Goal: Transaction & Acquisition: Purchase product/service

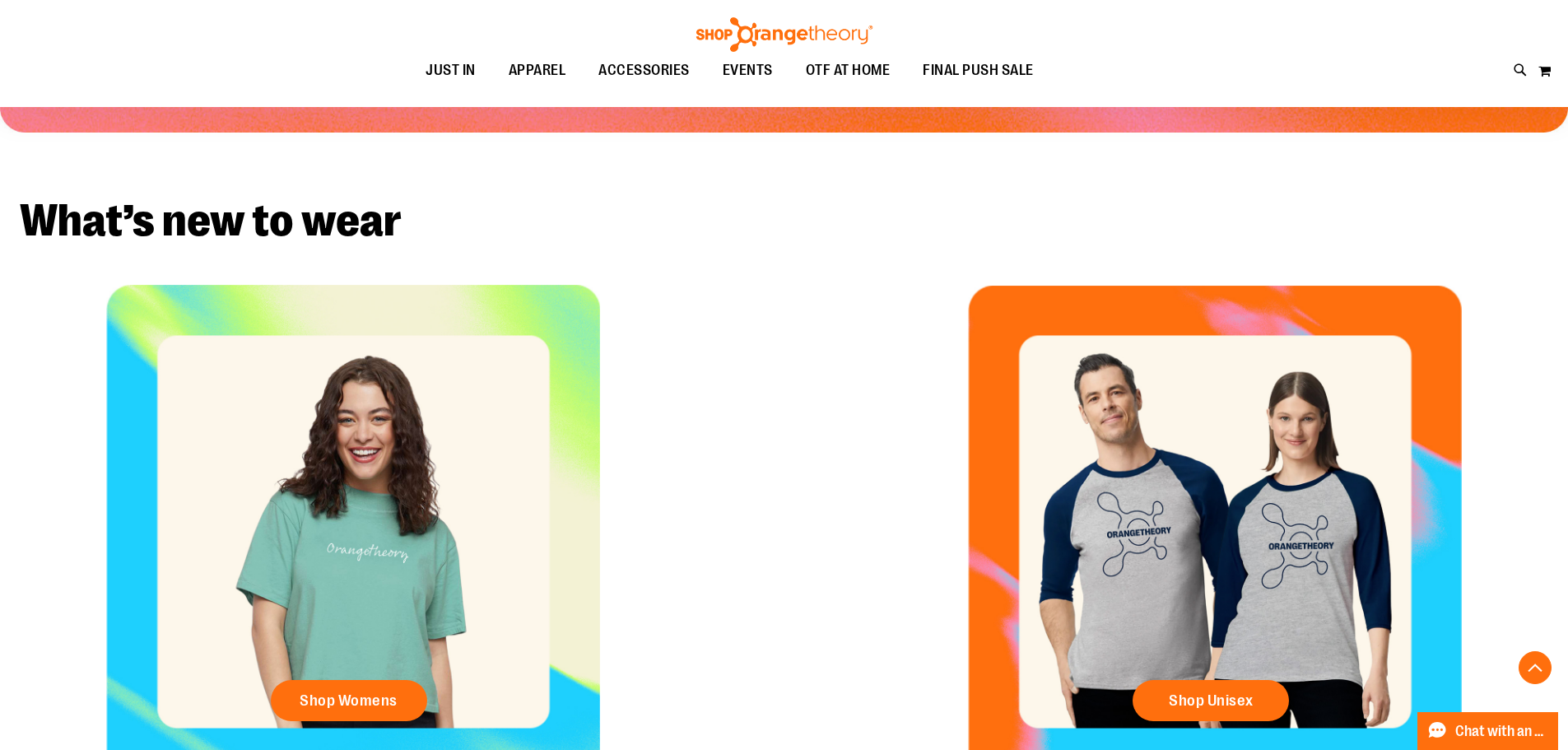
scroll to position [758, 0]
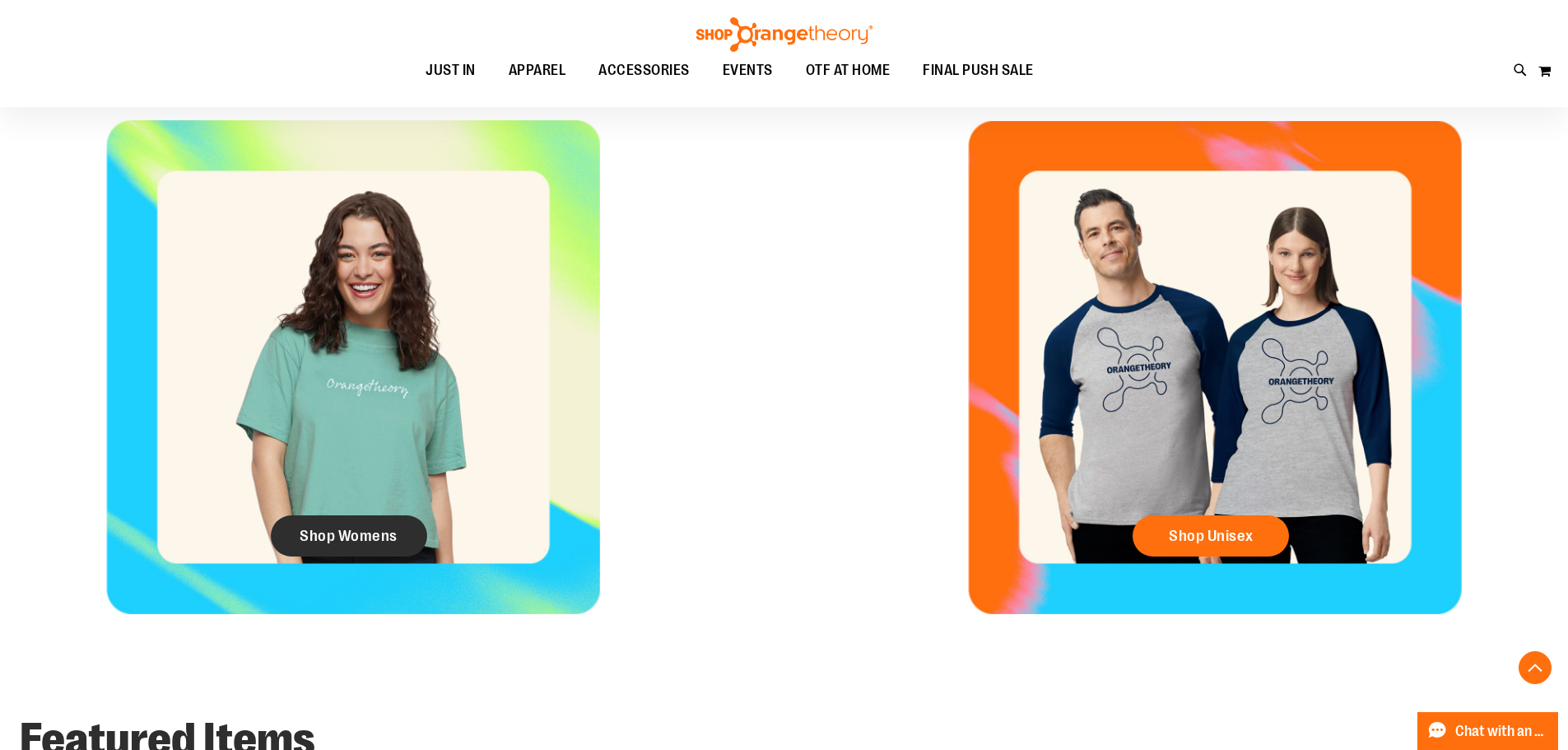
click at [398, 545] on link "Shop Womens" at bounding box center [350, 536] width 157 height 42
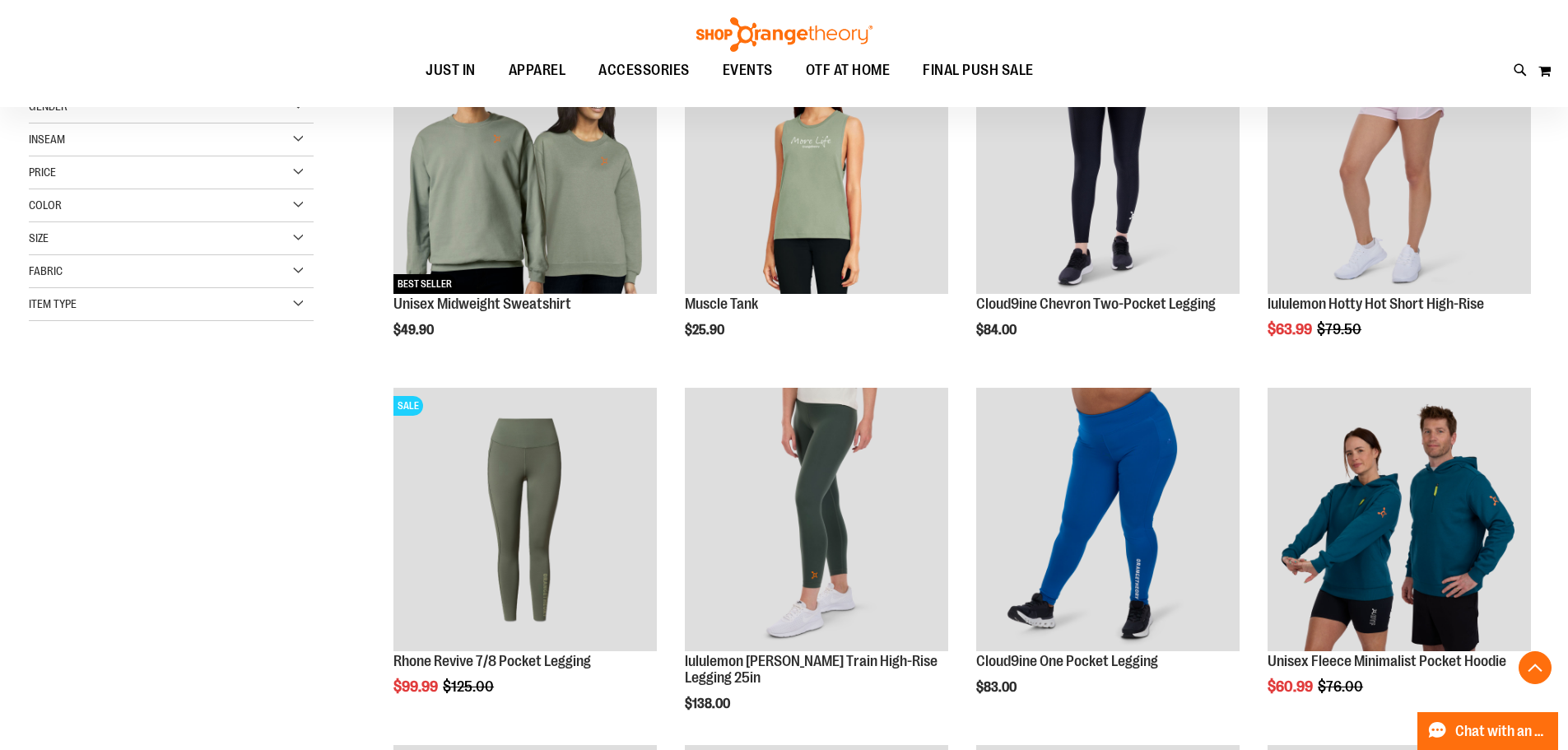
scroll to position [411, 0]
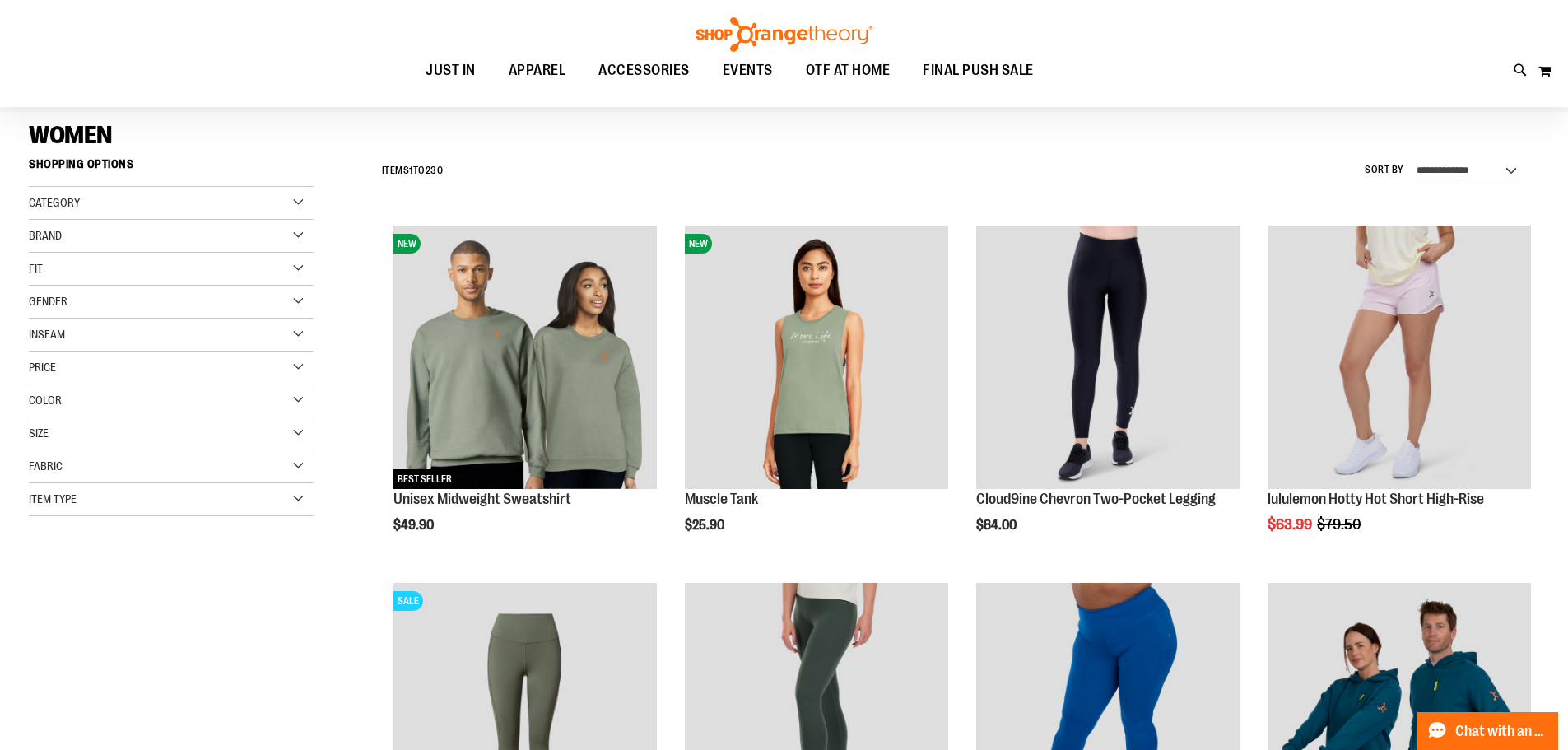
scroll to position [107, 0]
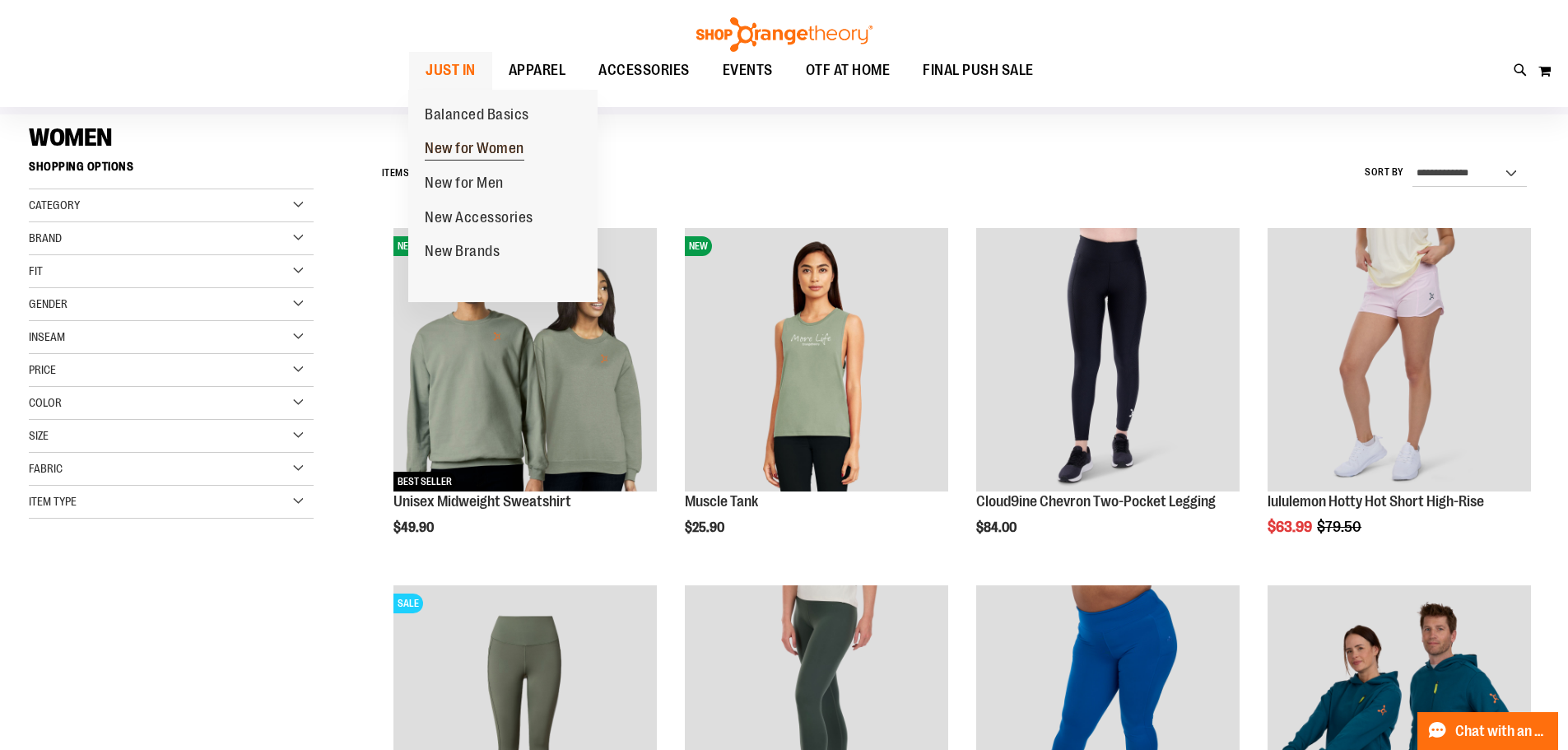
click at [490, 155] on span "New for Women" at bounding box center [475, 150] width 100 height 20
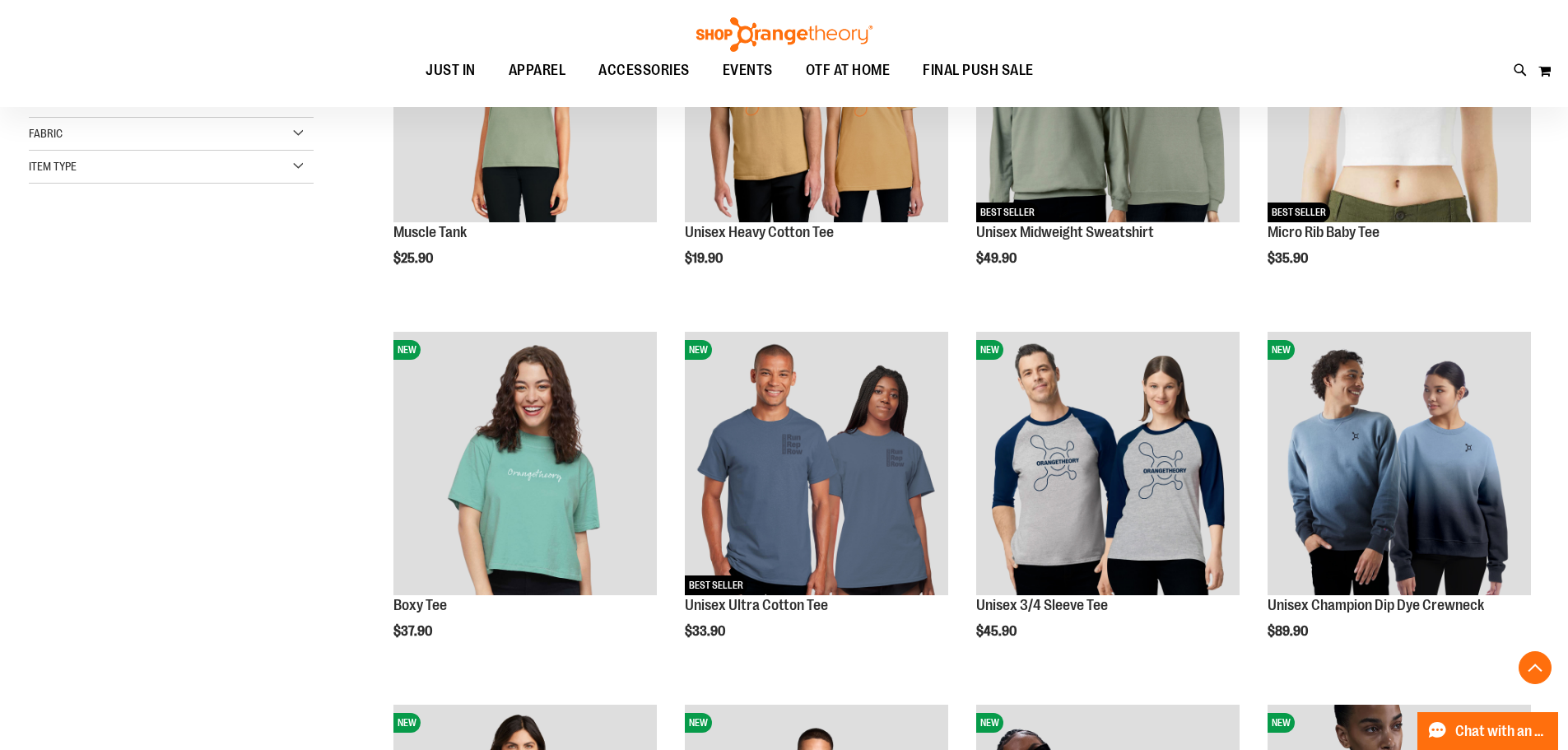
scroll to position [411, 0]
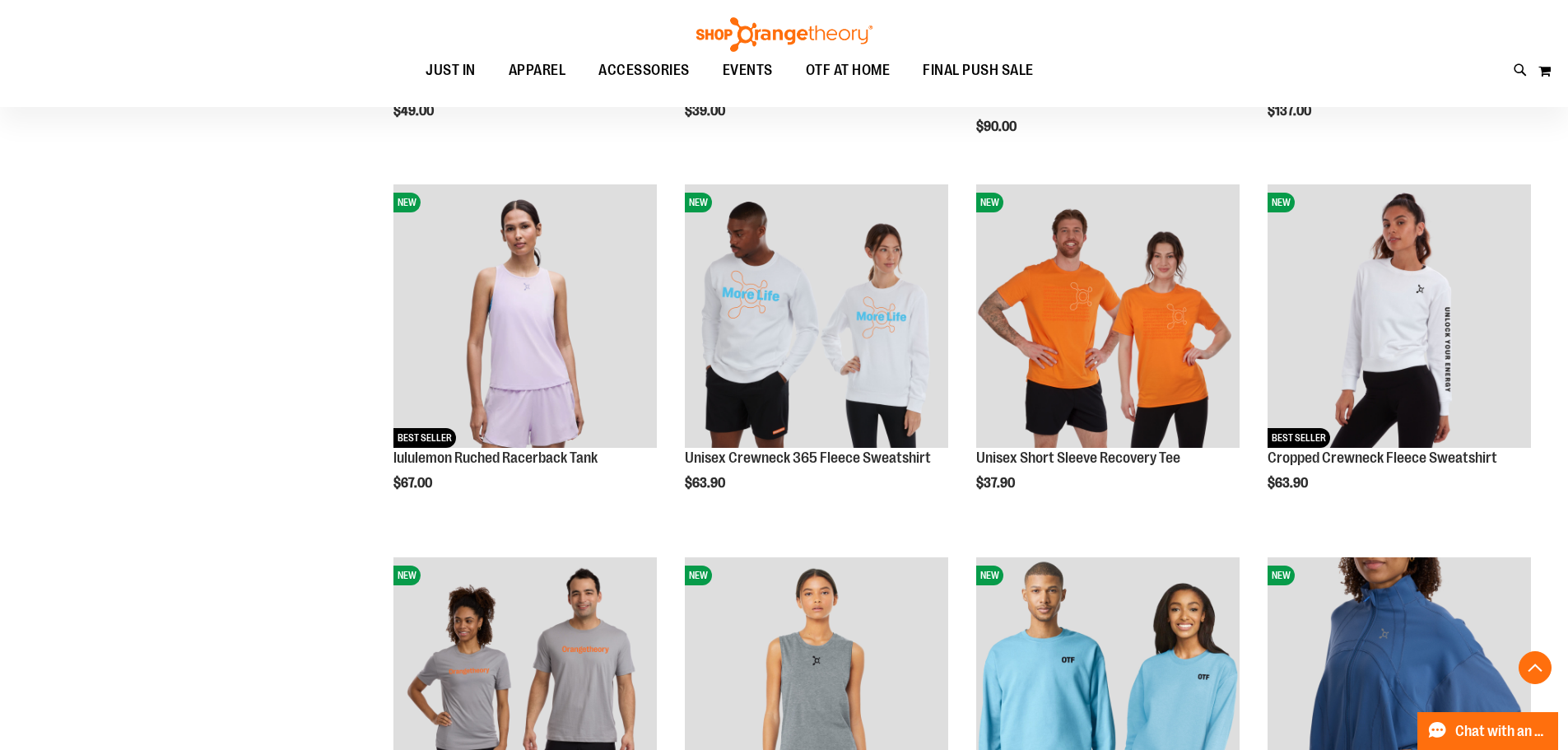
scroll to position [1646, 0]
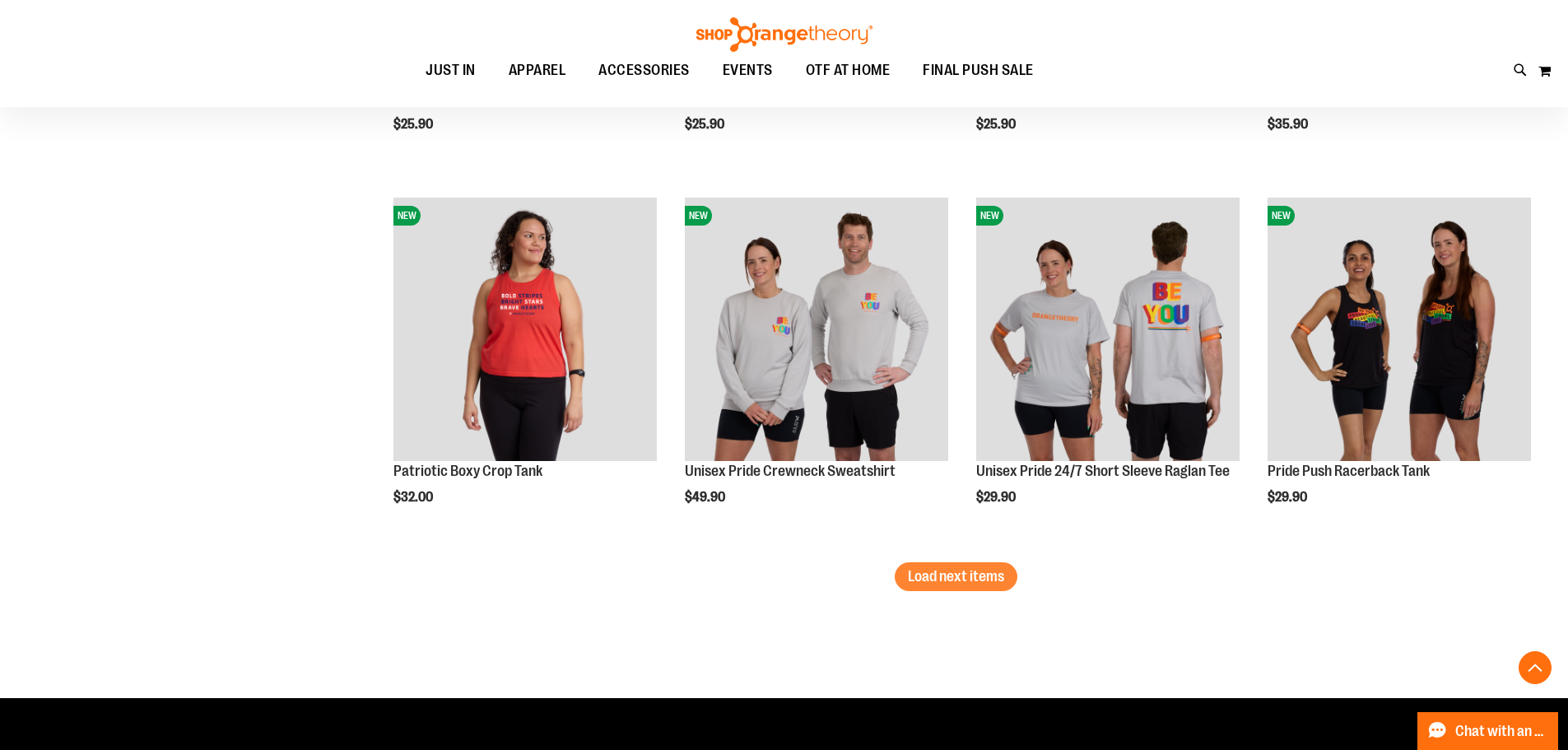
scroll to position [3128, 0]
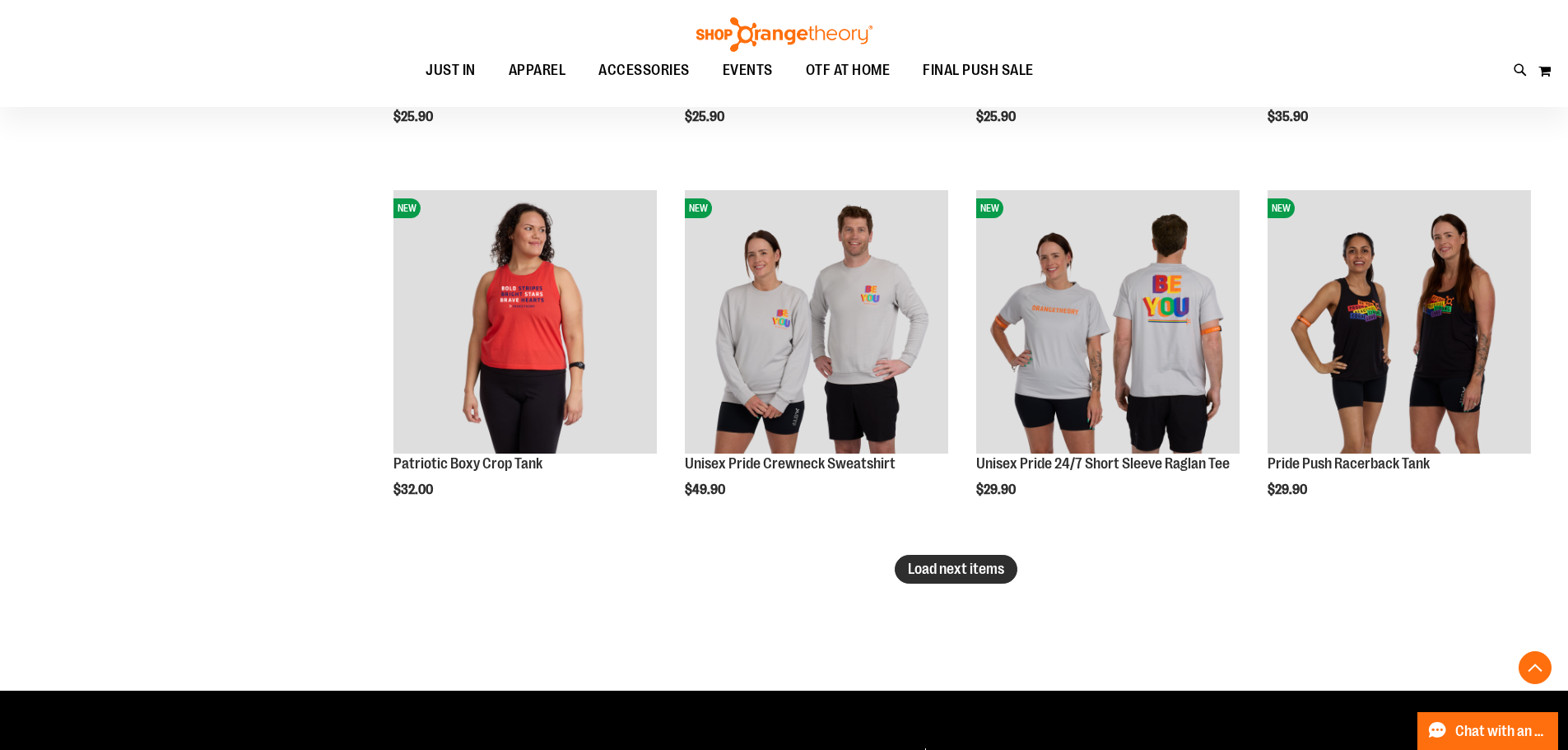
click at [985, 565] on span "Load next items" at bounding box center [956, 569] width 96 height 17
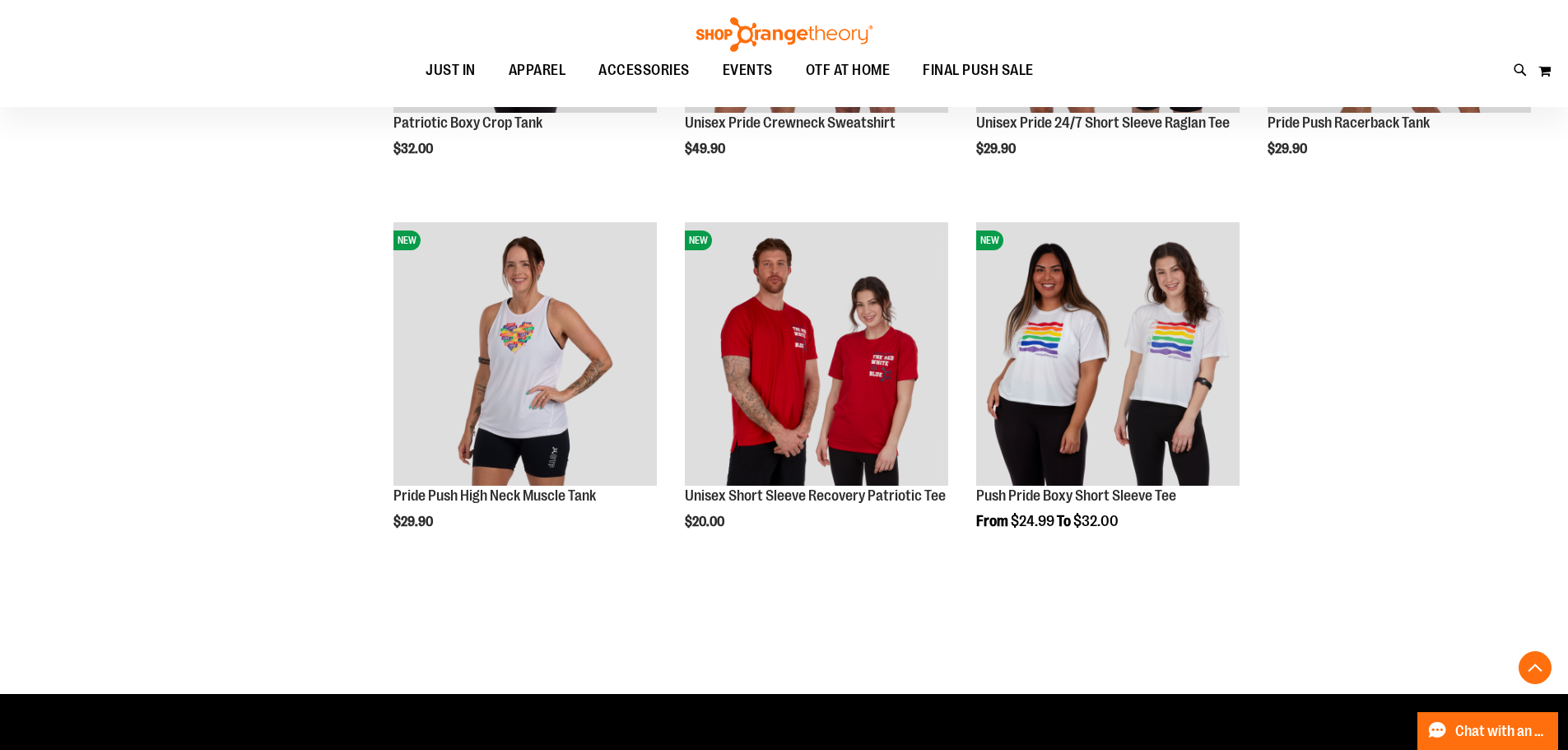
scroll to position [3210, 0]
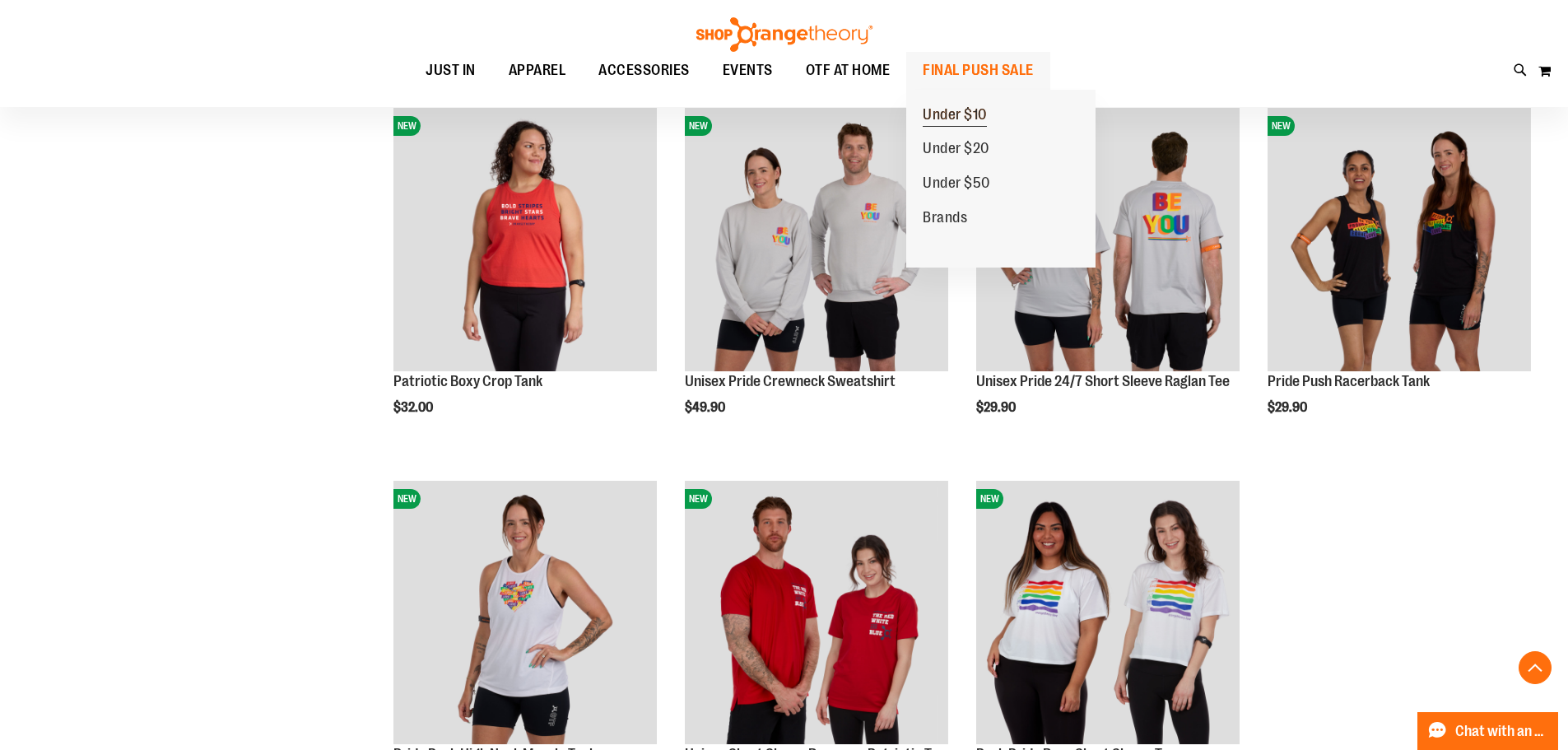
click at [946, 111] on span "Under $10" at bounding box center [956, 116] width 65 height 20
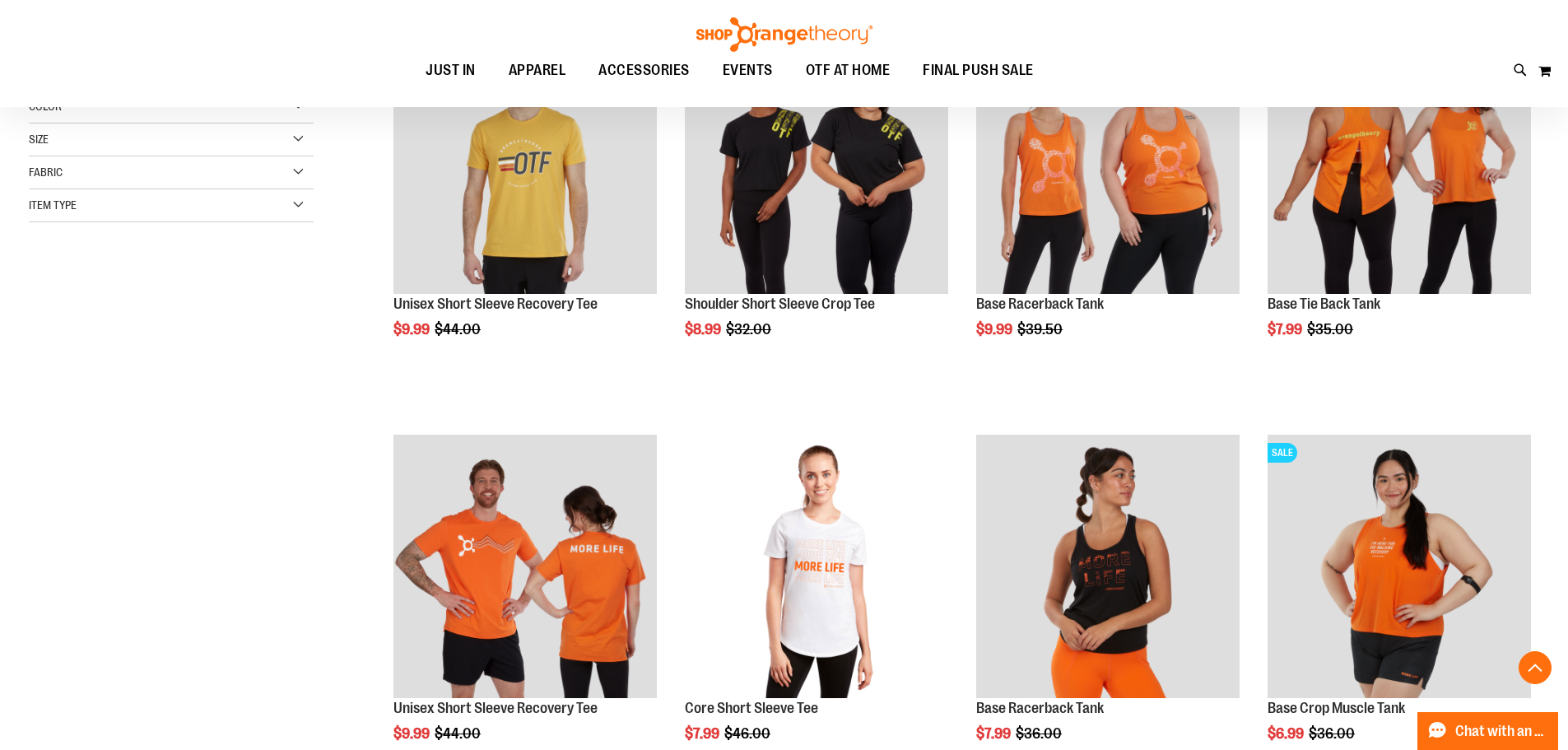
scroll to position [576, 0]
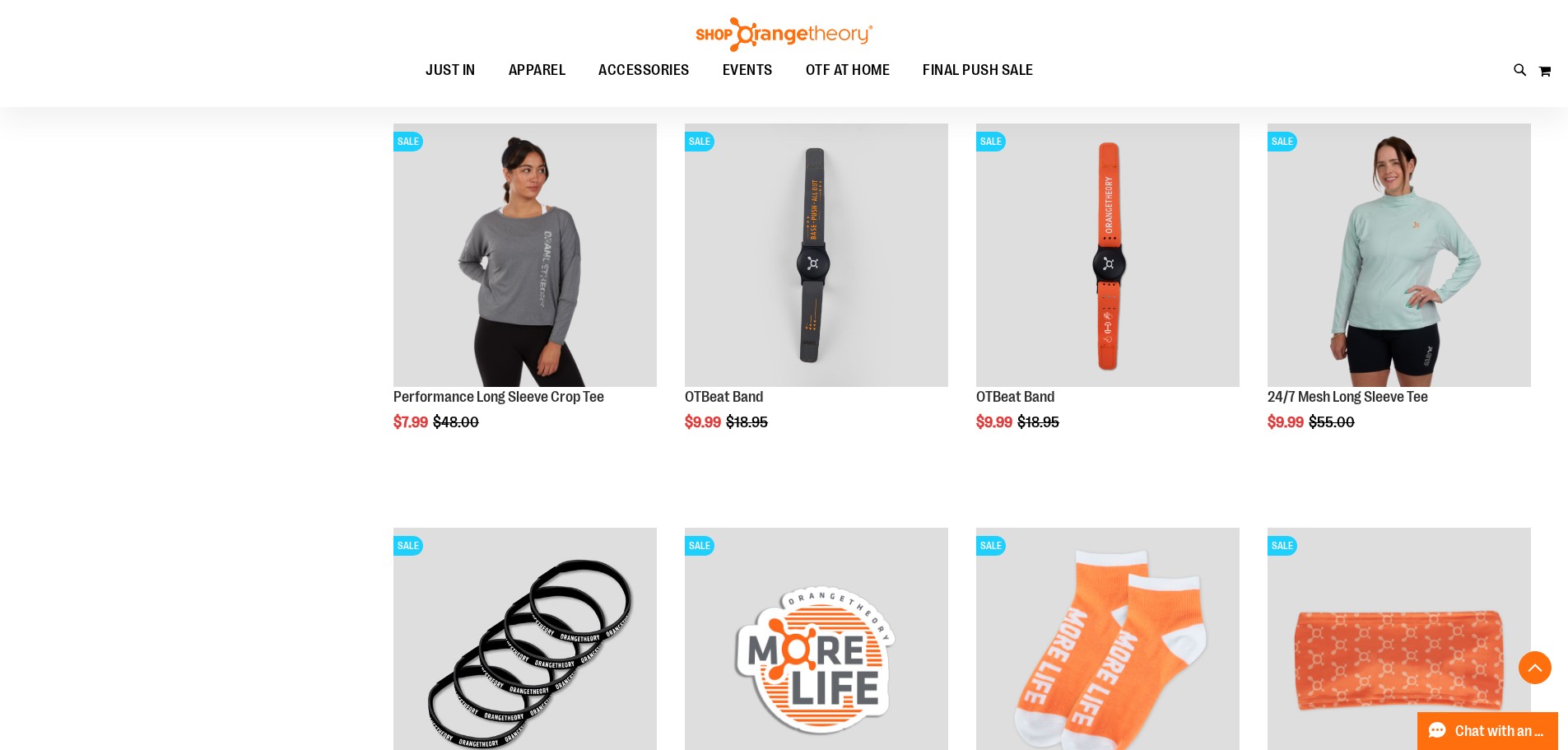
scroll to position [987, 0]
